Goal: Navigation & Orientation: Find specific page/section

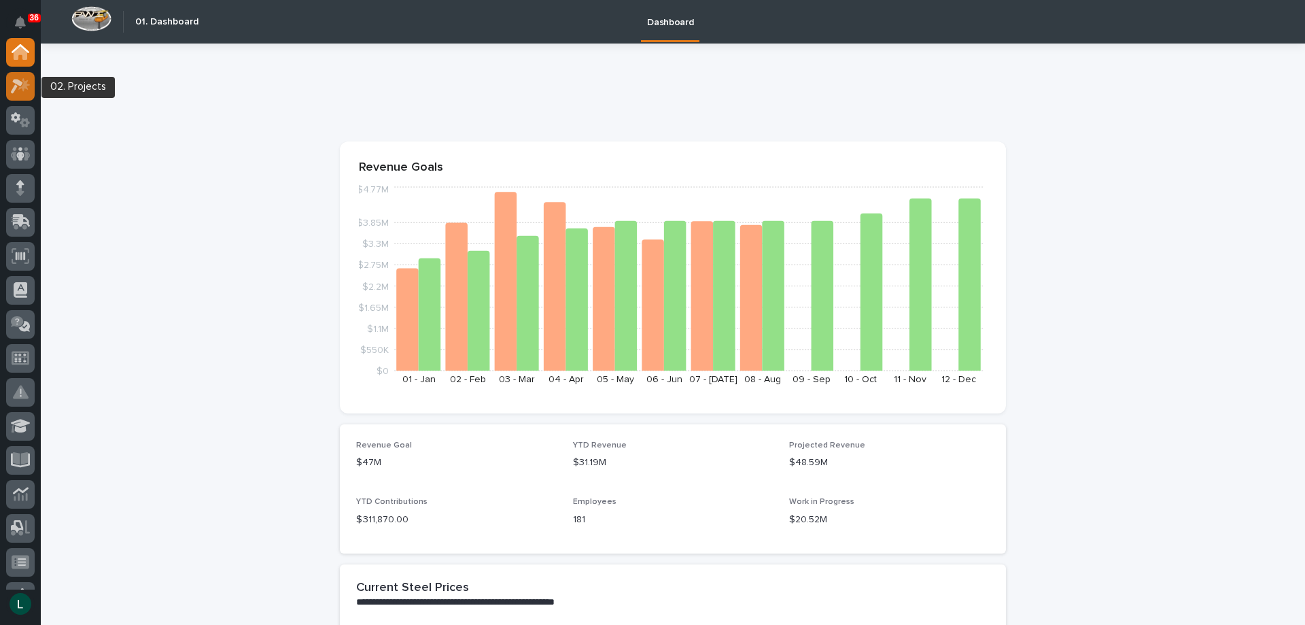
click at [24, 86] on icon at bounding box center [24, 84] width 12 height 14
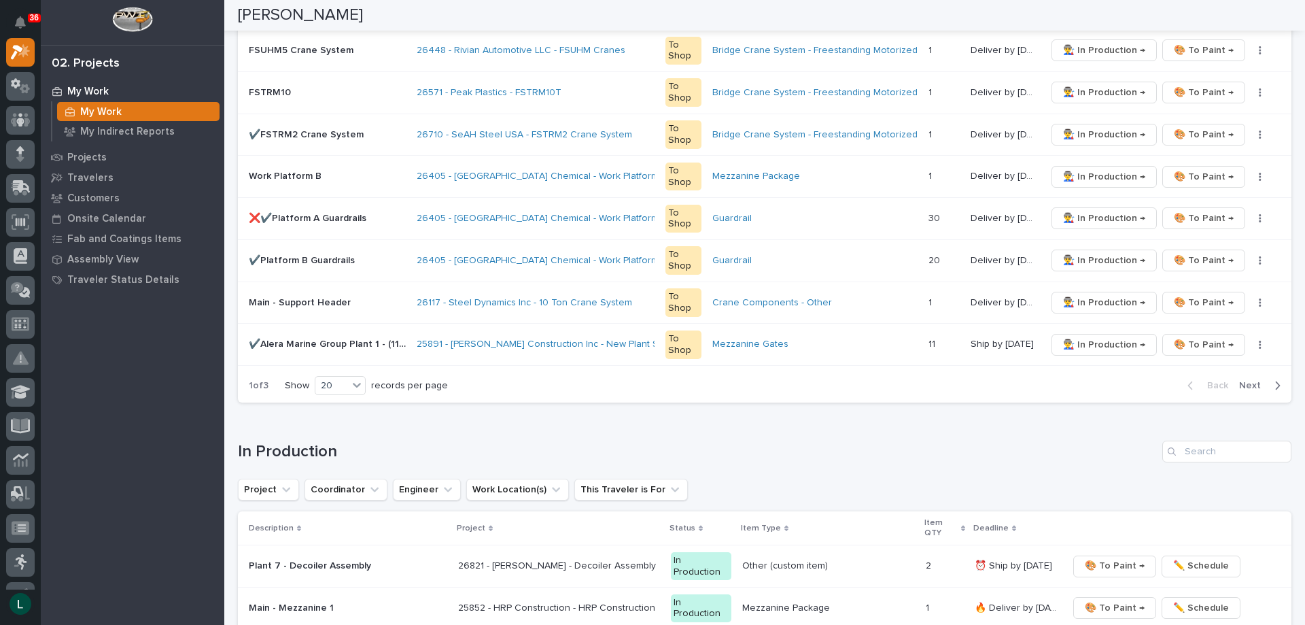
scroll to position [884, 0]
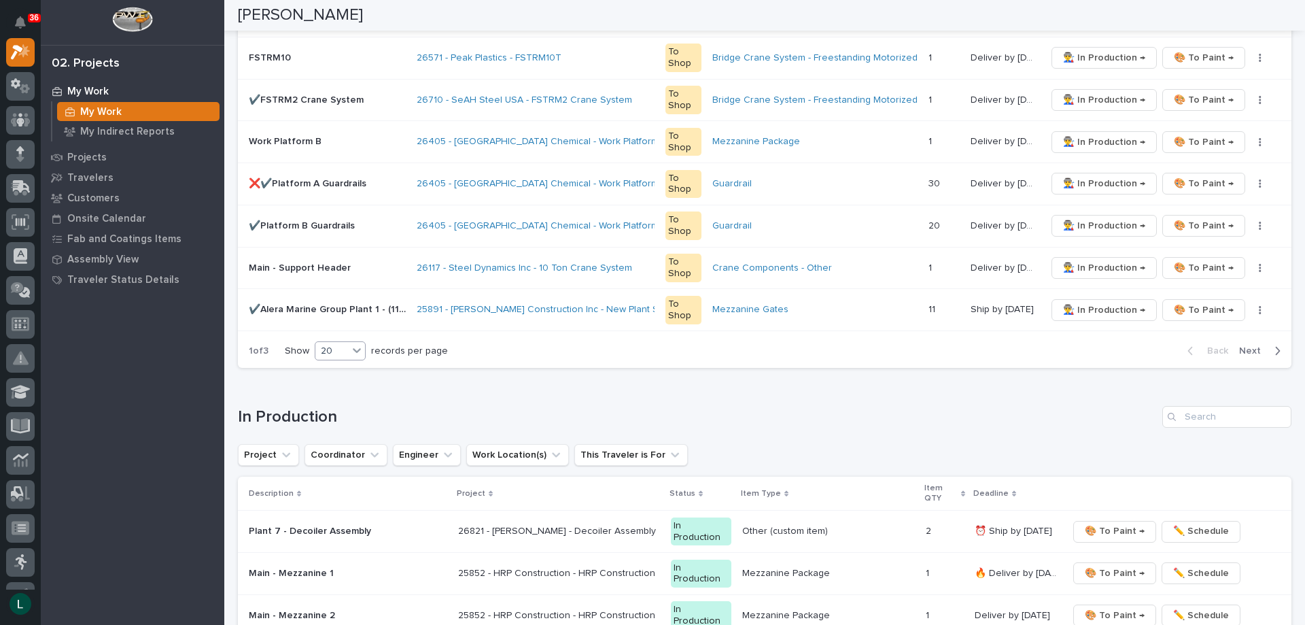
click at [345, 350] on div "20" at bounding box center [331, 351] width 33 height 14
click at [339, 400] on div "30" at bounding box center [342, 402] width 50 height 16
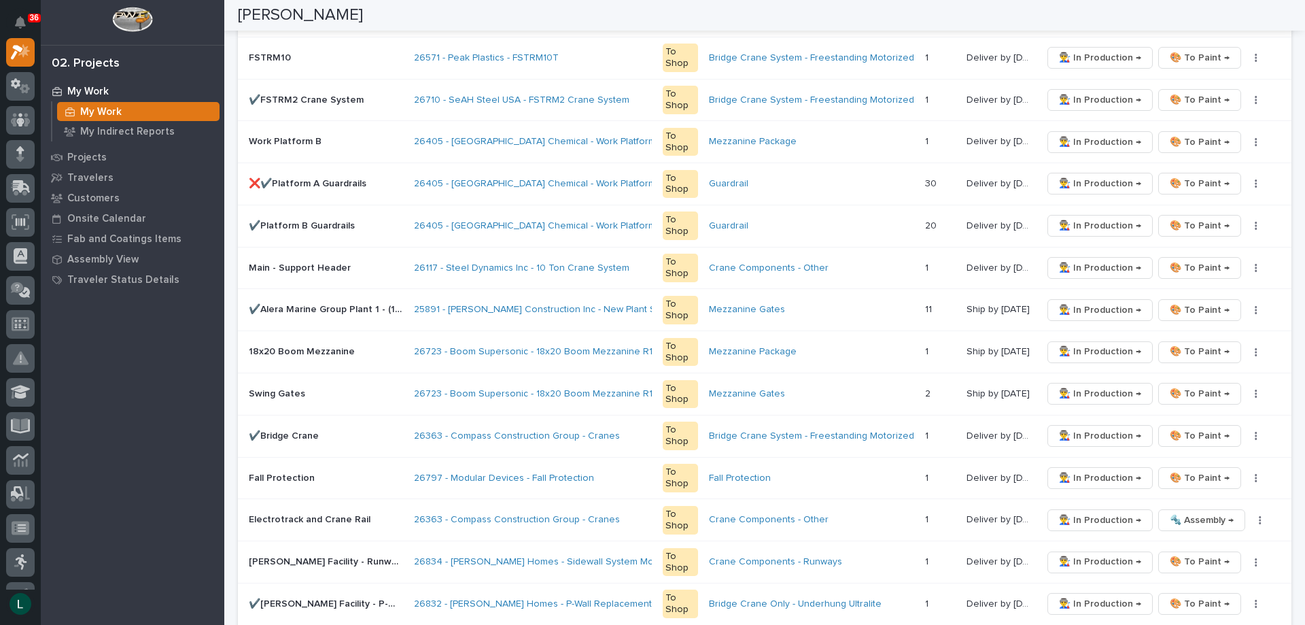
scroll to position [1093, 0]
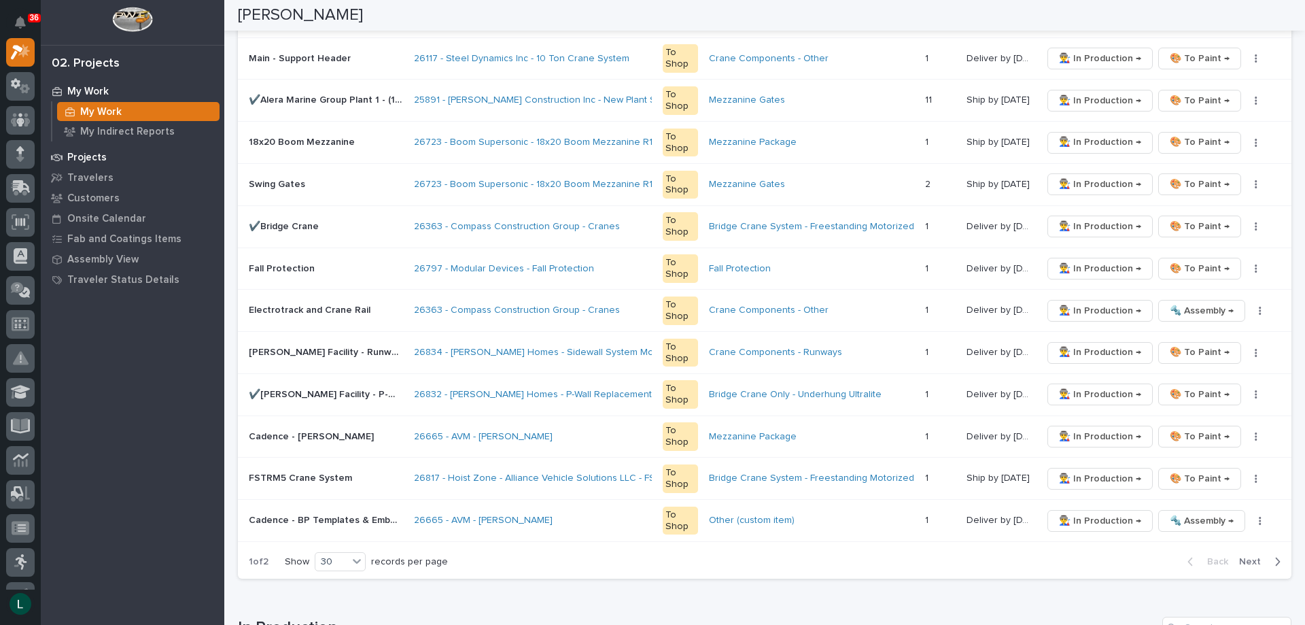
click at [80, 152] on p "Projects" at bounding box center [86, 158] width 39 height 12
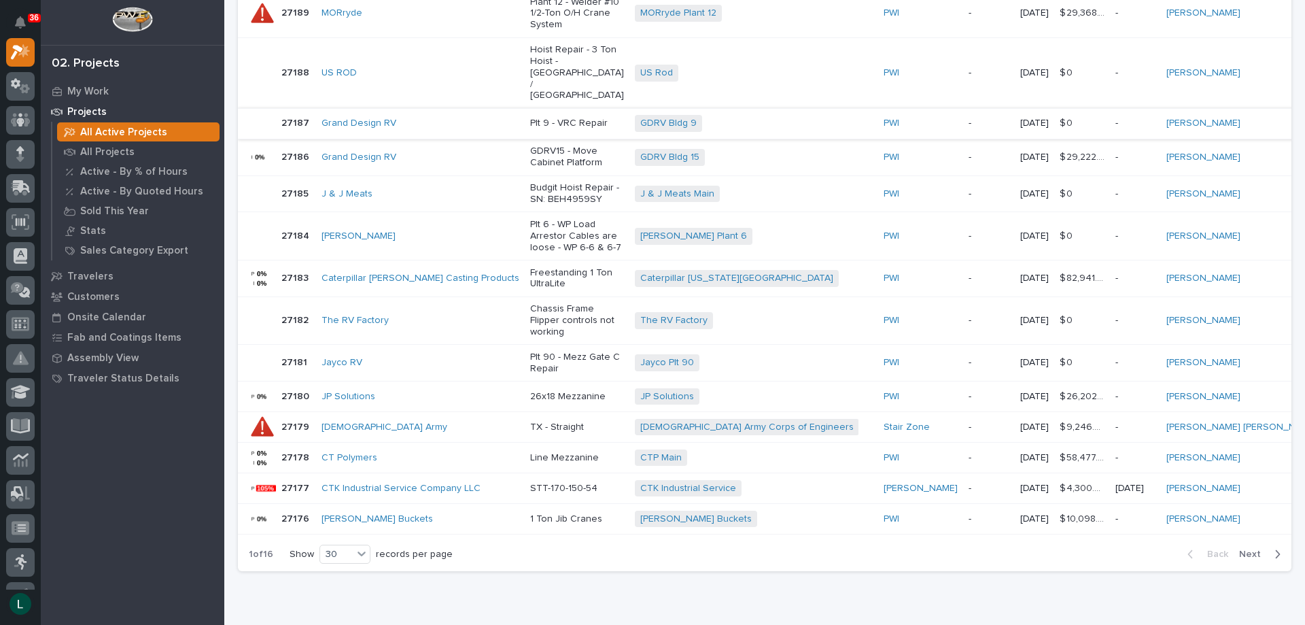
scroll to position [1012, 0]
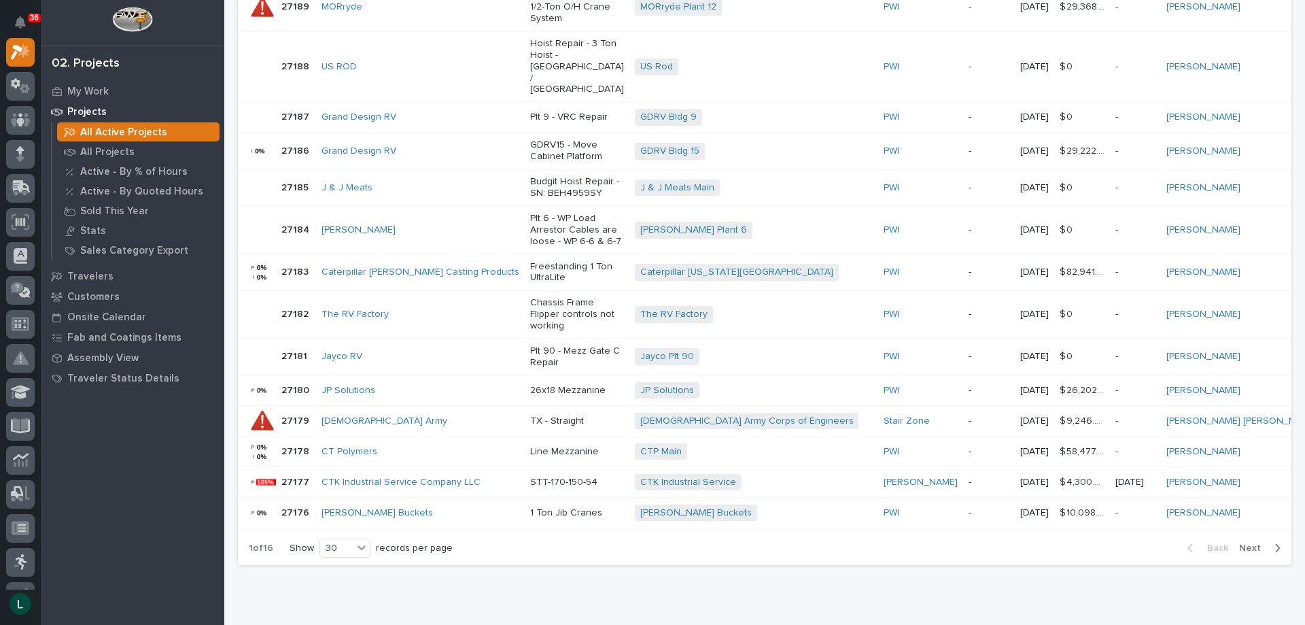
click at [1268, 531] on div "Back Next" at bounding box center [1234, 548] width 115 height 34
click at [1276, 544] on icon "button" at bounding box center [1278, 548] width 5 height 8
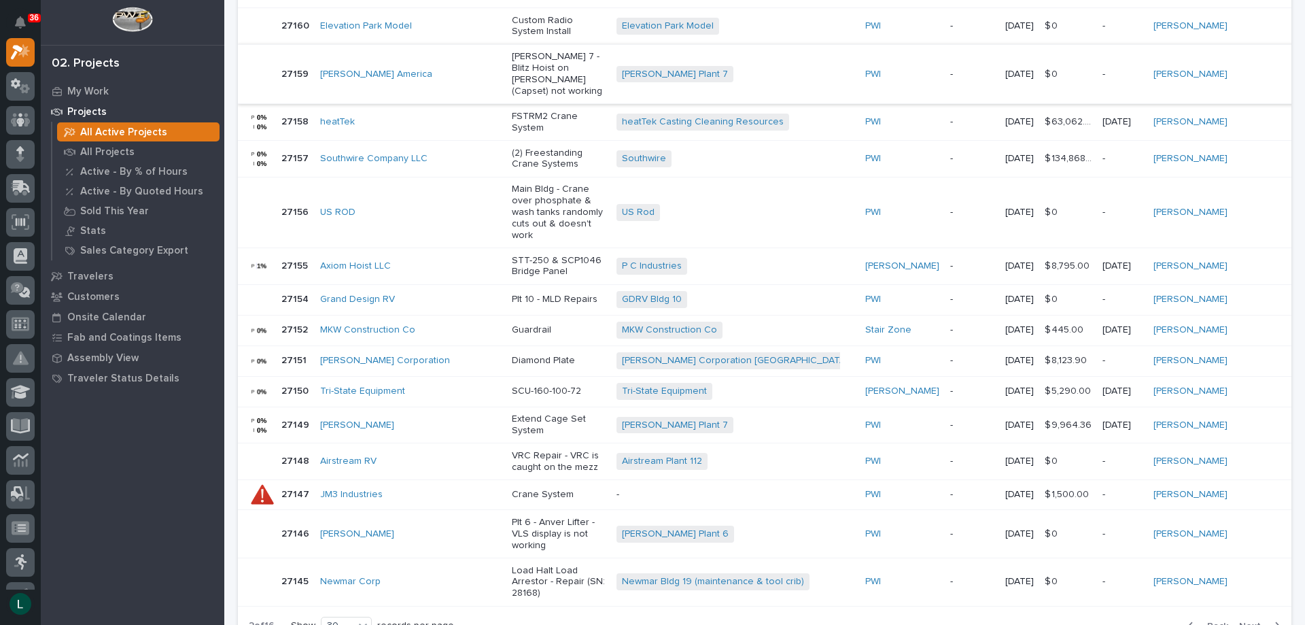
scroll to position [1009, 0]
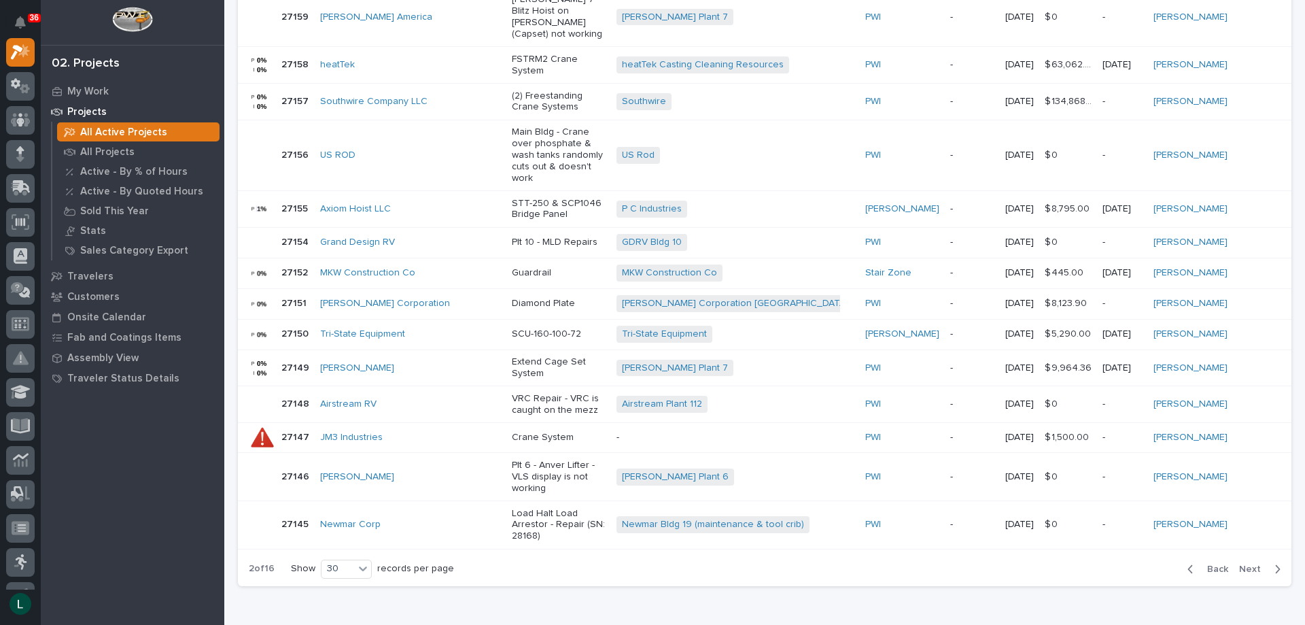
click at [1275, 563] on icon "button" at bounding box center [1278, 569] width 6 height 12
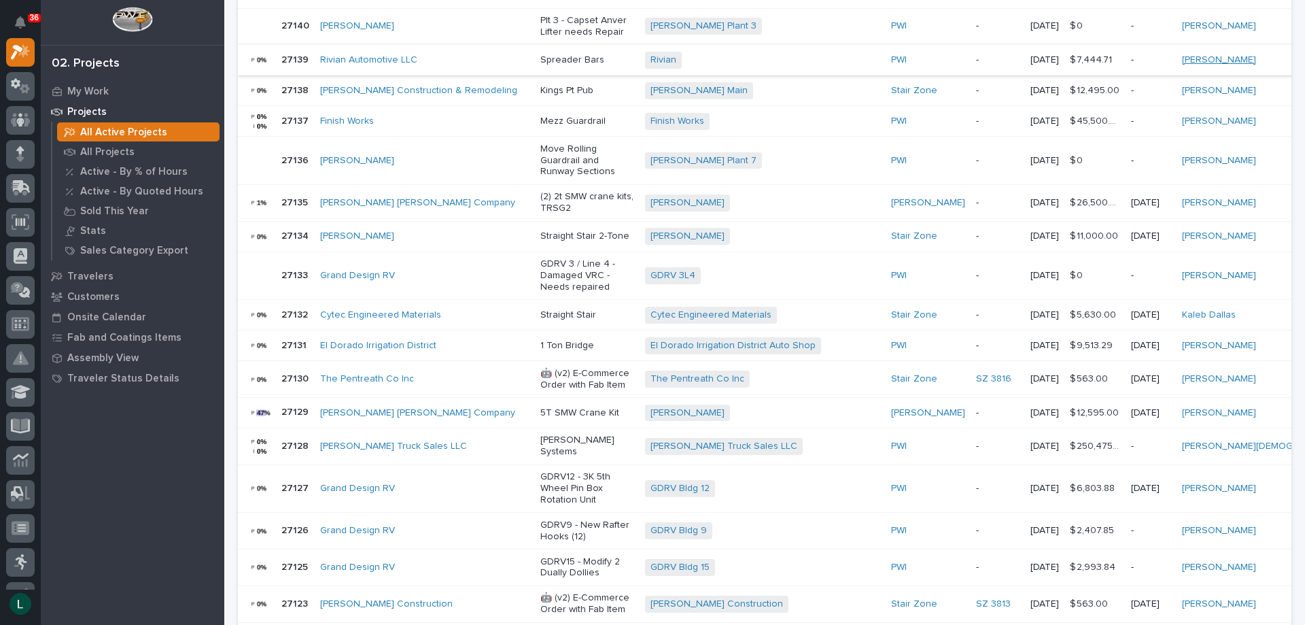
scroll to position [876, 0]
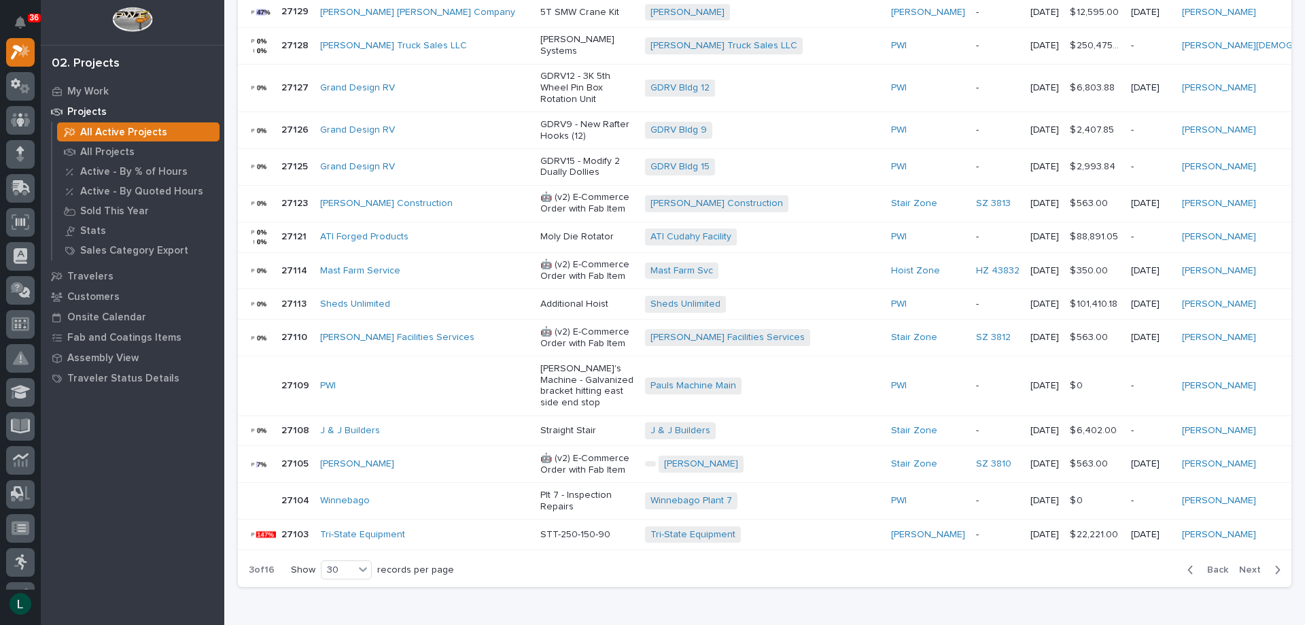
click at [1188, 564] on icon "button" at bounding box center [1191, 570] width 6 height 12
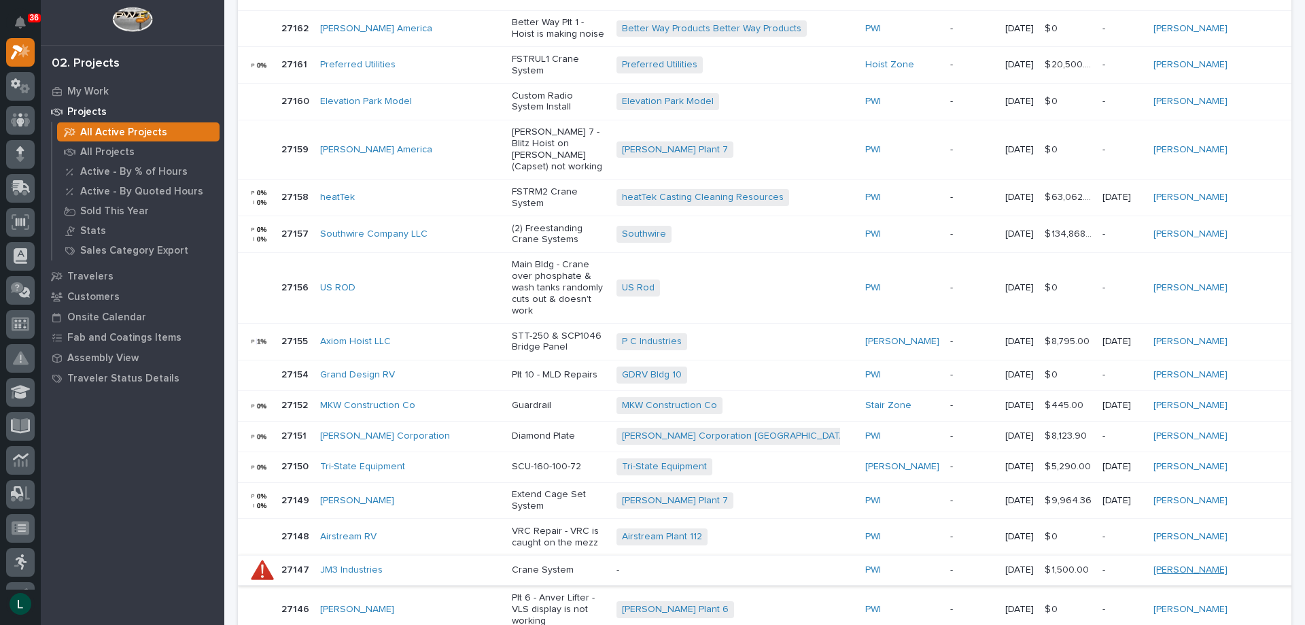
click at [1181, 564] on link "[PERSON_NAME]" at bounding box center [1191, 570] width 74 height 12
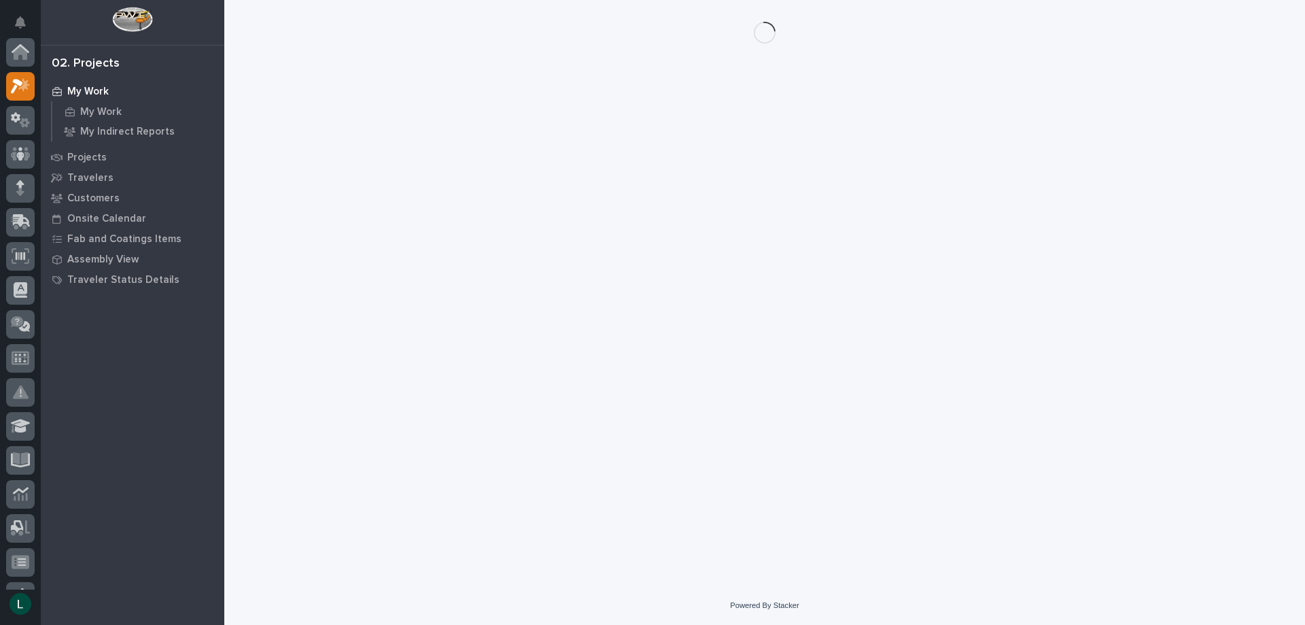
scroll to position [34, 0]
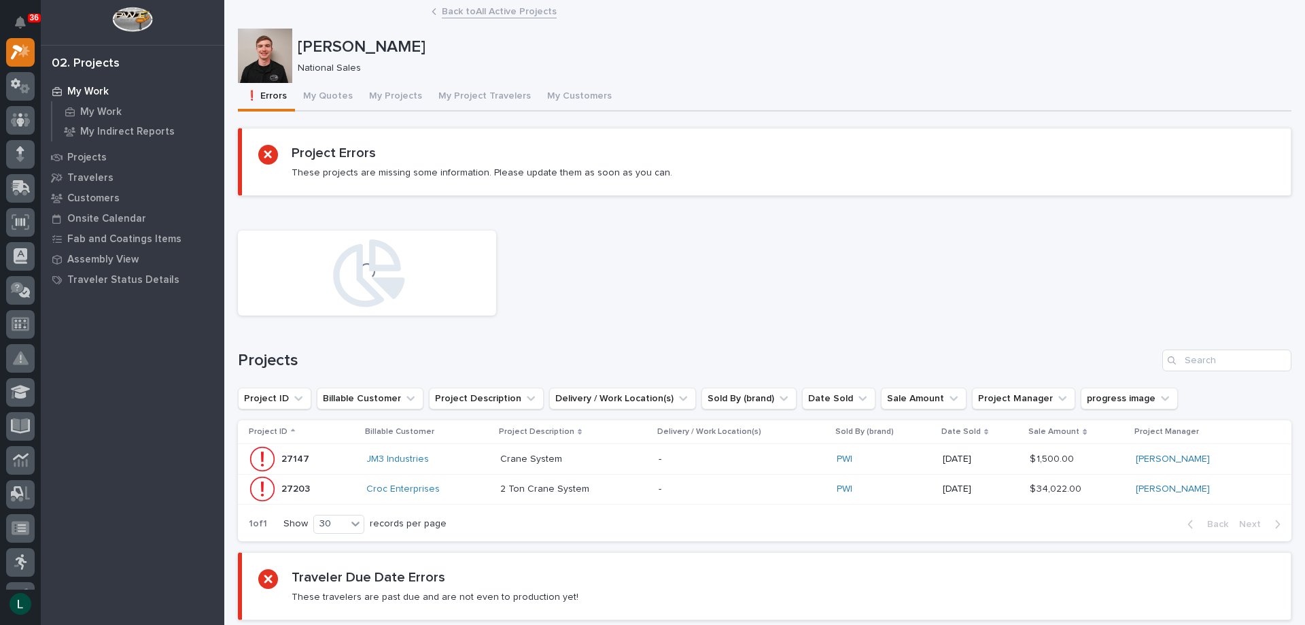
click at [76, 88] on p "My Work" at bounding box center [87, 92] width 41 height 12
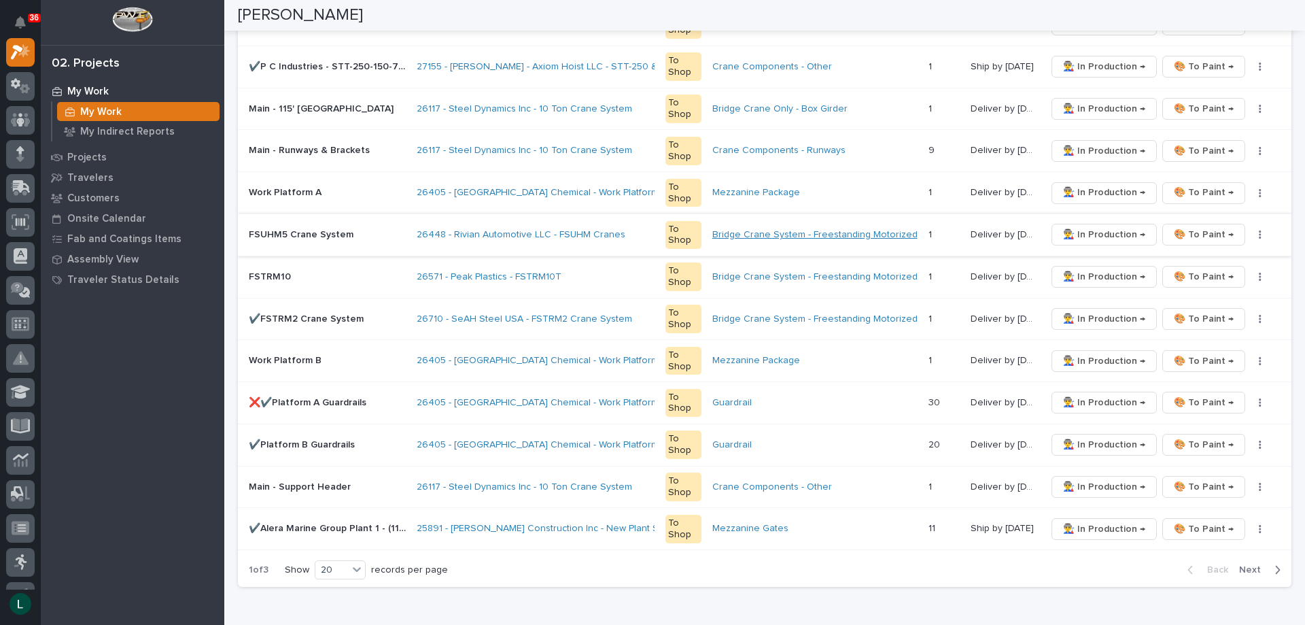
scroll to position [680, 0]
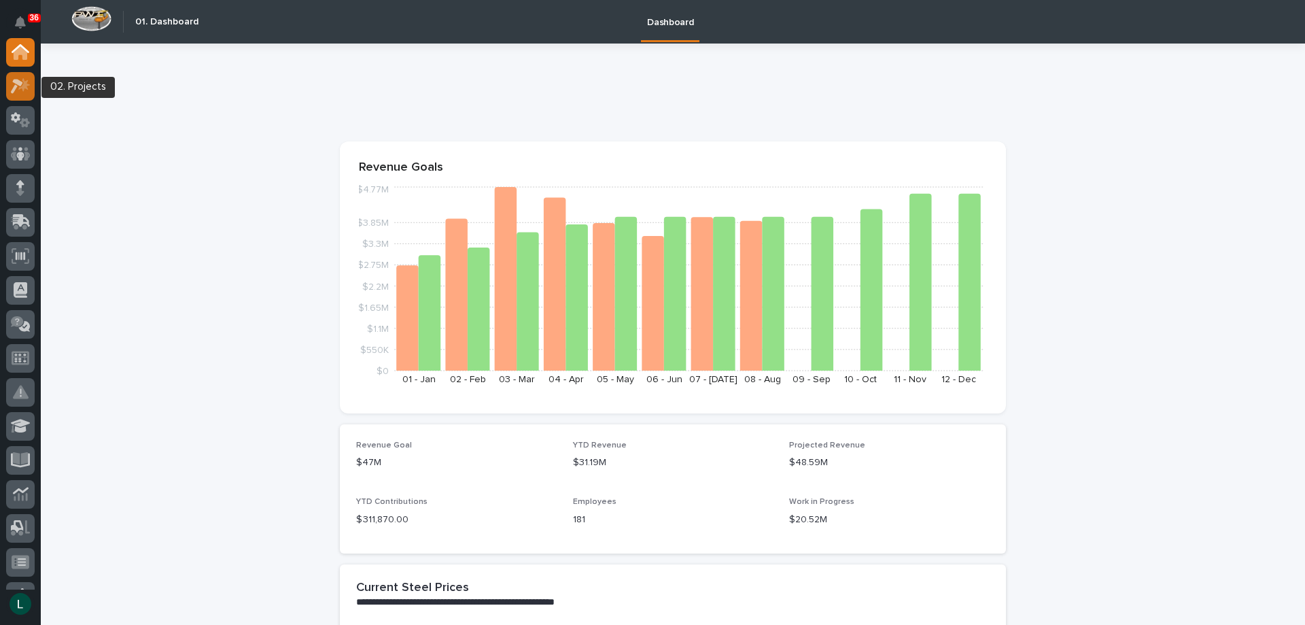
click at [18, 85] on icon at bounding box center [21, 86] width 20 height 16
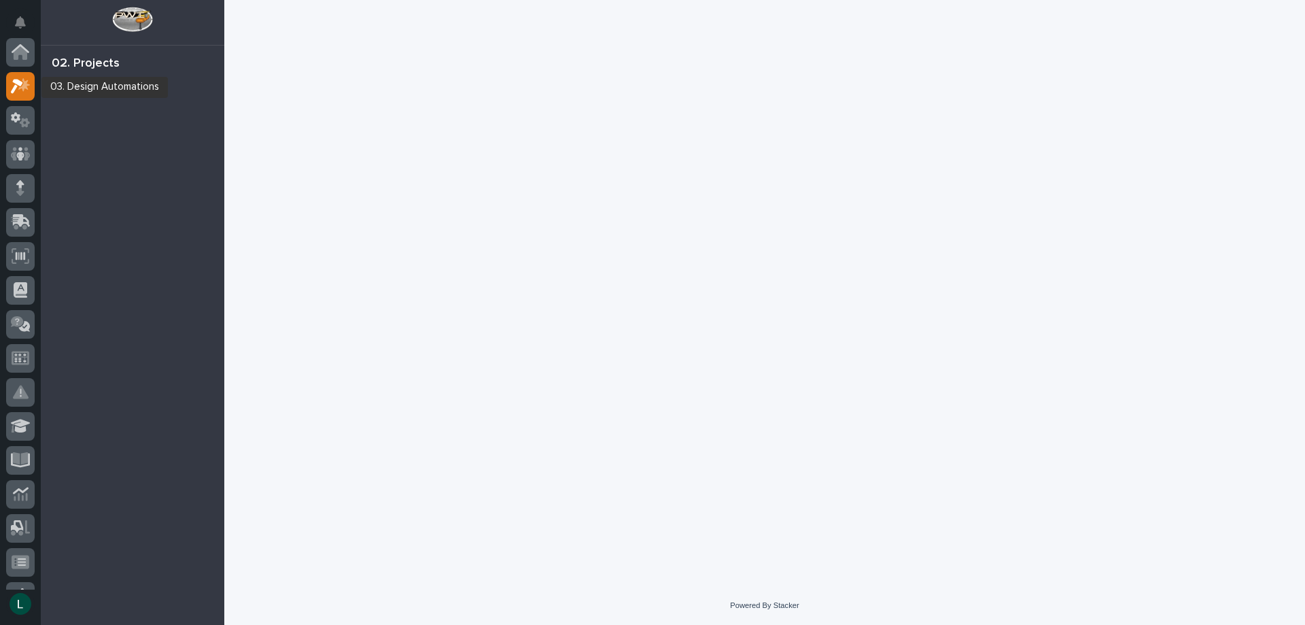
scroll to position [34, 0]
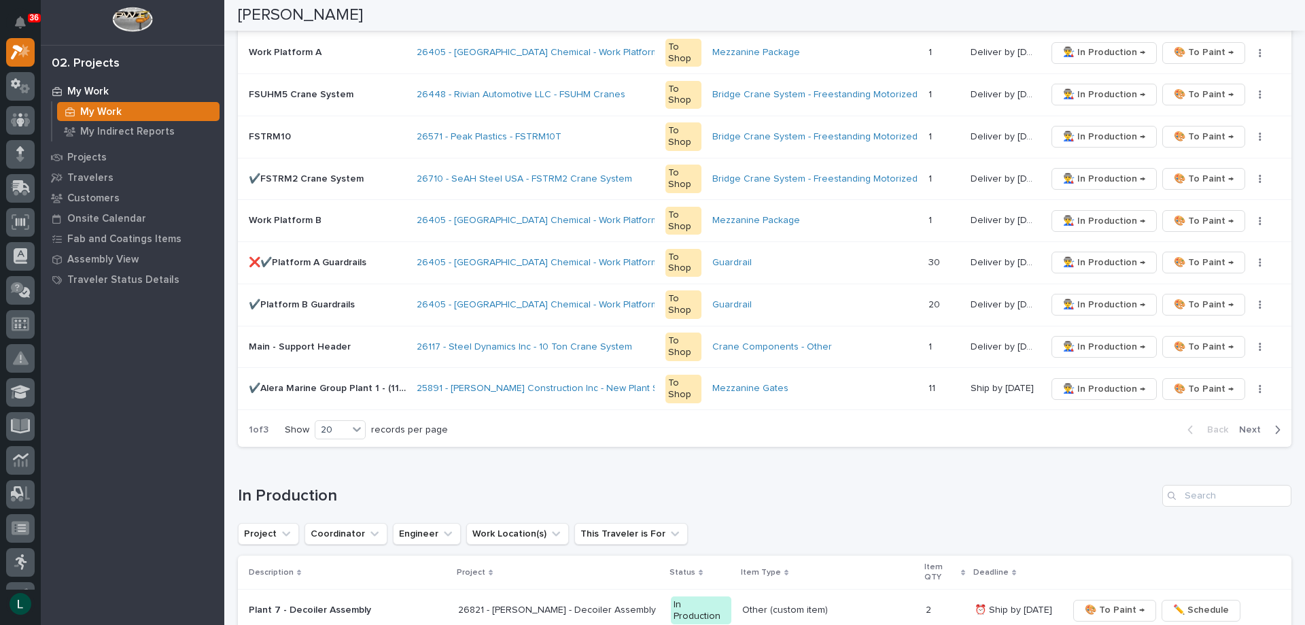
scroll to position [816, 0]
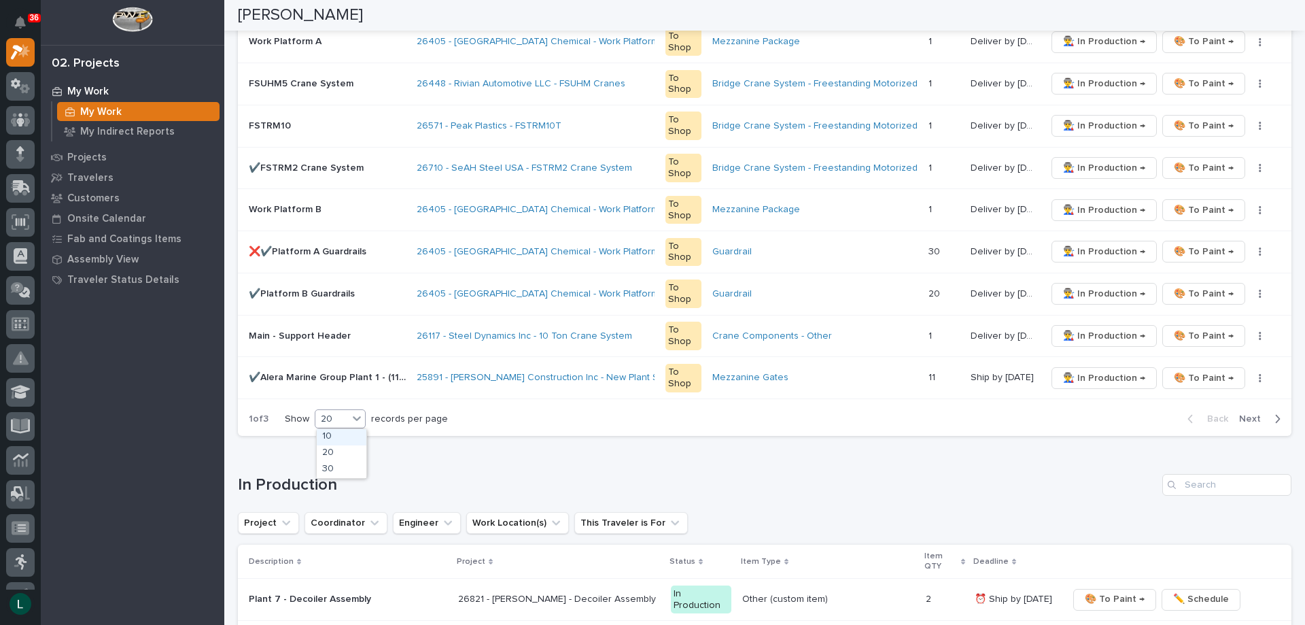
click at [347, 416] on div "20" at bounding box center [331, 419] width 33 height 14
click at [345, 468] on div "30" at bounding box center [342, 470] width 50 height 16
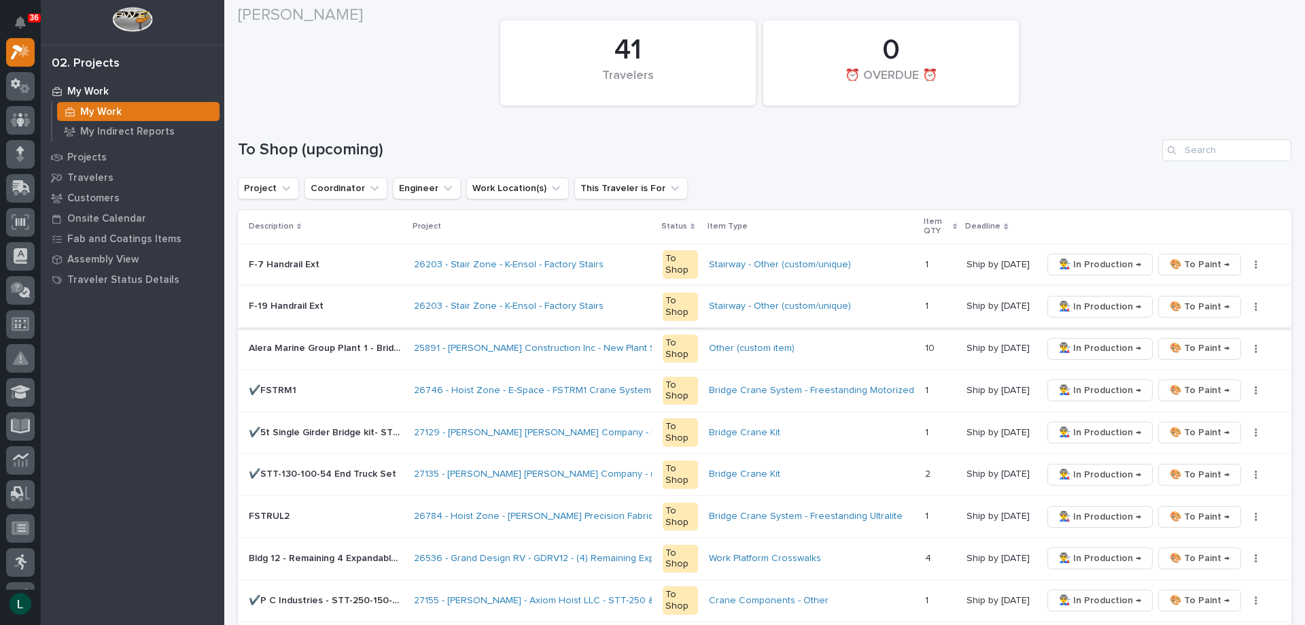
scroll to position [136, 0]
